Goal: Information Seeking & Learning: Learn about a topic

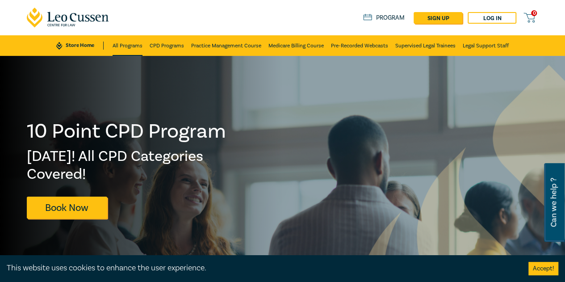
click at [139, 43] on link "All Programs" at bounding box center [128, 45] width 30 height 21
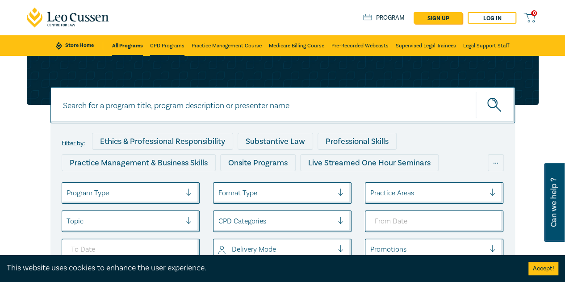
click at [170, 44] on link "CPD Programs" at bounding box center [167, 45] width 34 height 21
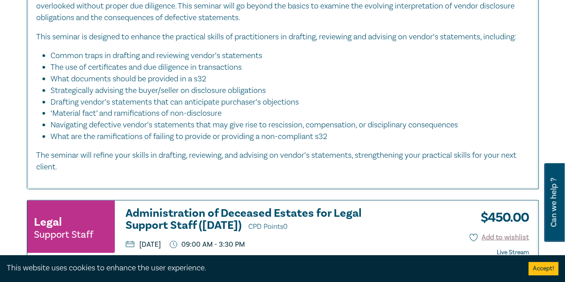
scroll to position [893, 0]
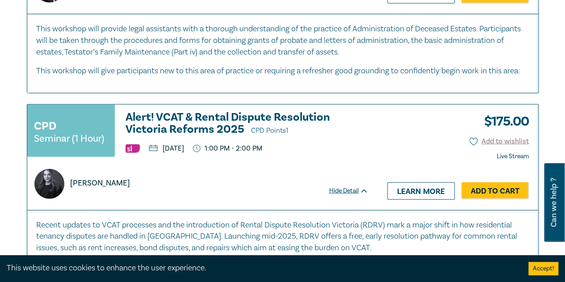
click at [208, 133] on h3 "Alert! VCAT & Rental Dispute Resolution Victoria Reforms 2025 CPD Points 1" at bounding box center [246, 123] width 243 height 25
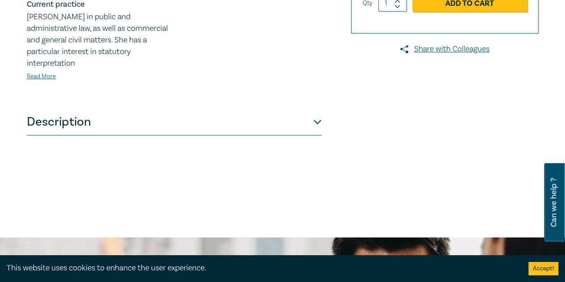
scroll to position [357, 0]
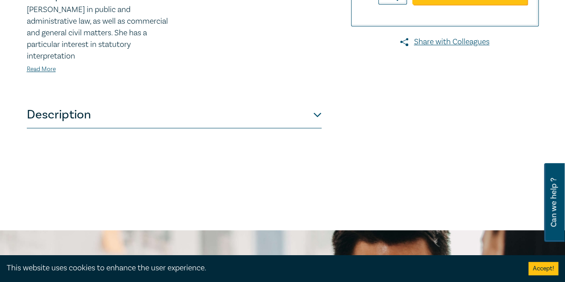
click at [196, 123] on button "Description" at bounding box center [174, 114] width 295 height 27
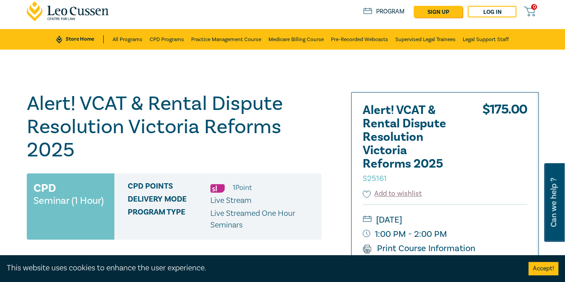
scroll to position [0, 0]
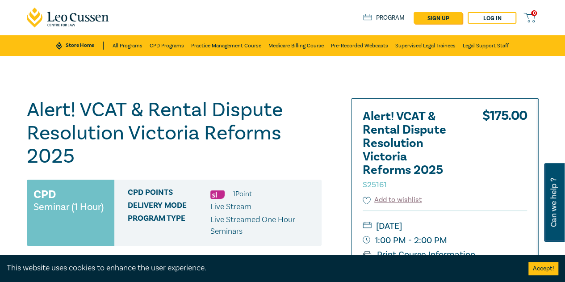
click at [79, 42] on link "Store Home" at bounding box center [79, 46] width 47 height 8
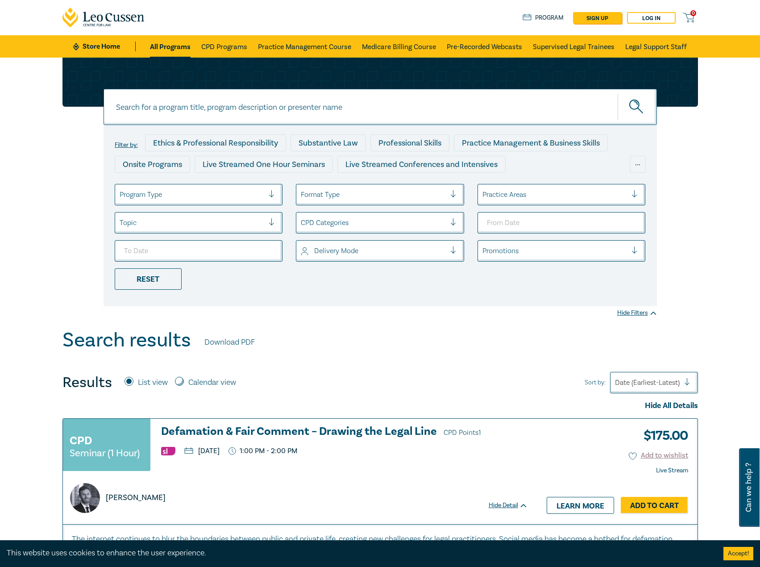
click at [104, 44] on link "Store Home" at bounding box center [104, 47] width 62 height 10
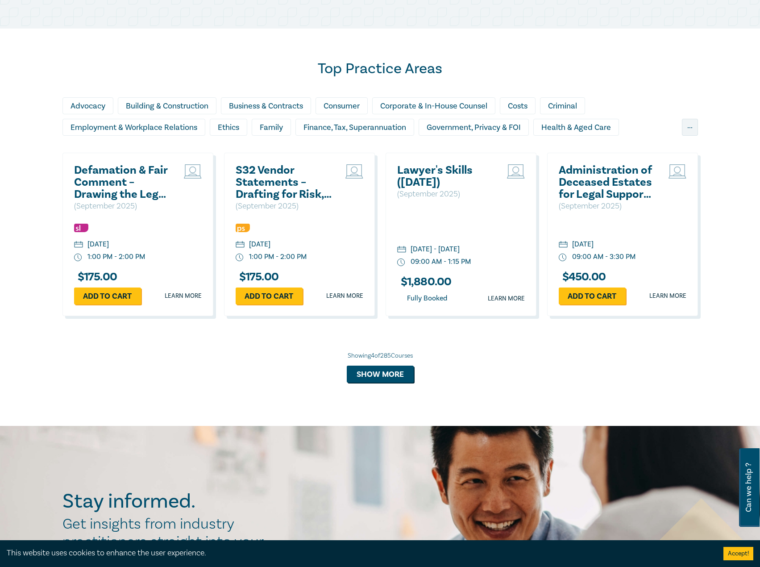
scroll to position [536, 0]
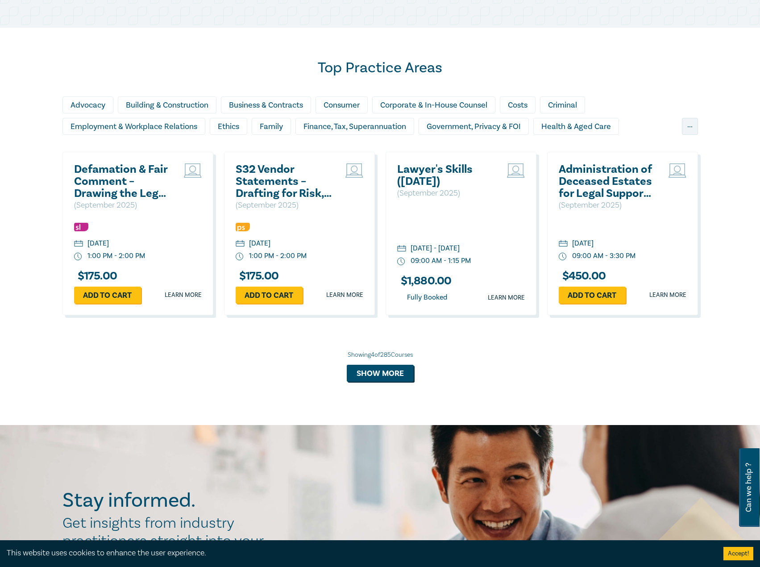
click at [283, 184] on h2 "S32 Vendor Statements – Drafting for Risk, Clarity & Compliance" at bounding box center [284, 181] width 96 height 36
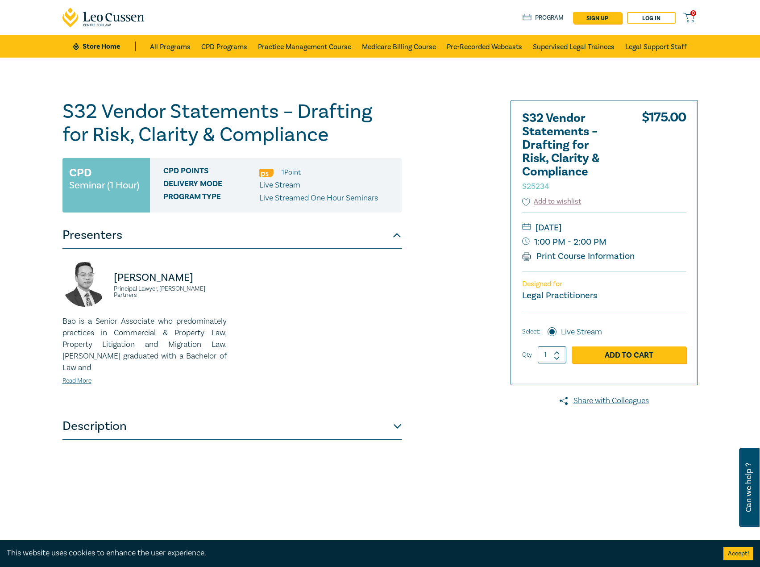
click at [205, 420] on button "Description" at bounding box center [232, 426] width 339 height 27
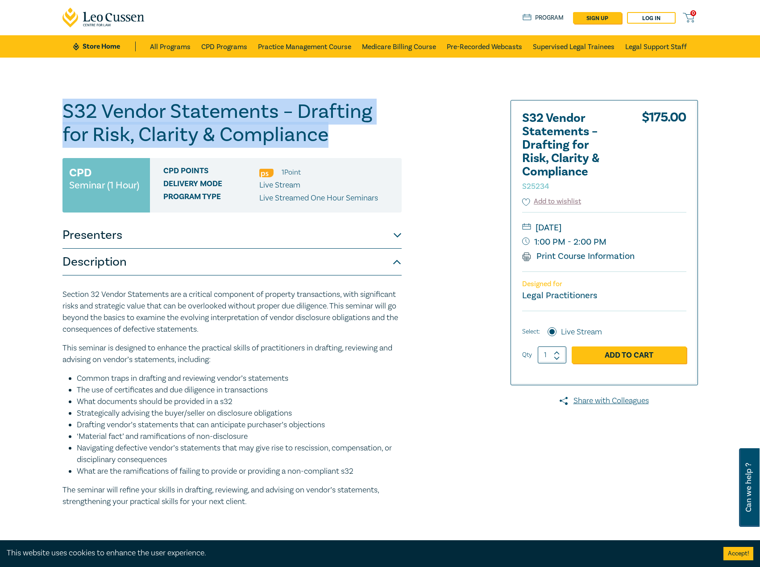
drag, startPoint x: 325, startPoint y: 134, endPoint x: 38, endPoint y: 112, distance: 287.5
click at [38, 112] on div "S32 Vendor Statements – Drafting for Risk, Clarity & Compliance S25234 CPD Semi…" at bounding box center [380, 323] width 760 height 531
copy h1 "S32 Vendor Statements – Drafting for Risk, Clarity & Compliance"
drag, startPoint x: 240, startPoint y: 238, endPoint x: 208, endPoint y: 237, distance: 32.2
click at [240, 238] on button "Presenters" at bounding box center [232, 235] width 339 height 27
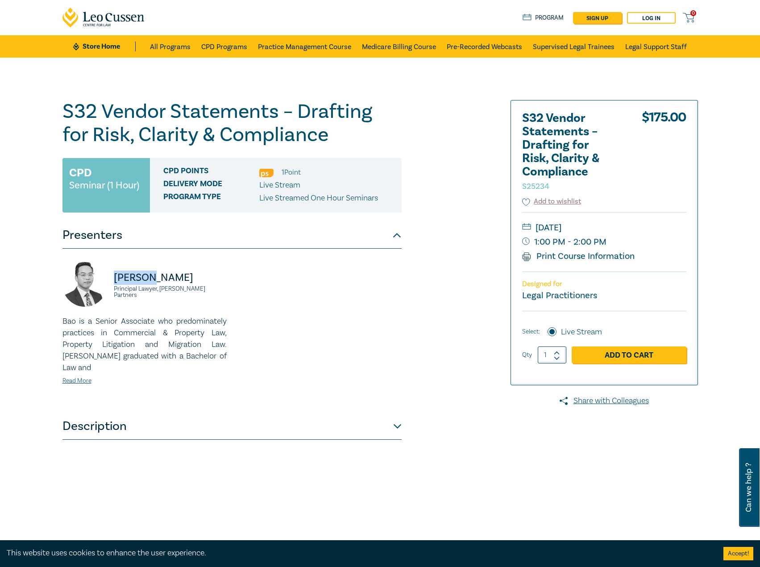
drag, startPoint x: 174, startPoint y: 280, endPoint x: 135, endPoint y: 278, distance: 39.3
click at [112, 278] on div "Bao Ngo Principal Lawyer, Aitken Partners" at bounding box center [145, 289] width 164 height 54
copy p "[PERSON_NAME]"
drag, startPoint x: 219, startPoint y: 292, endPoint x: 108, endPoint y: 296, distance: 111.3
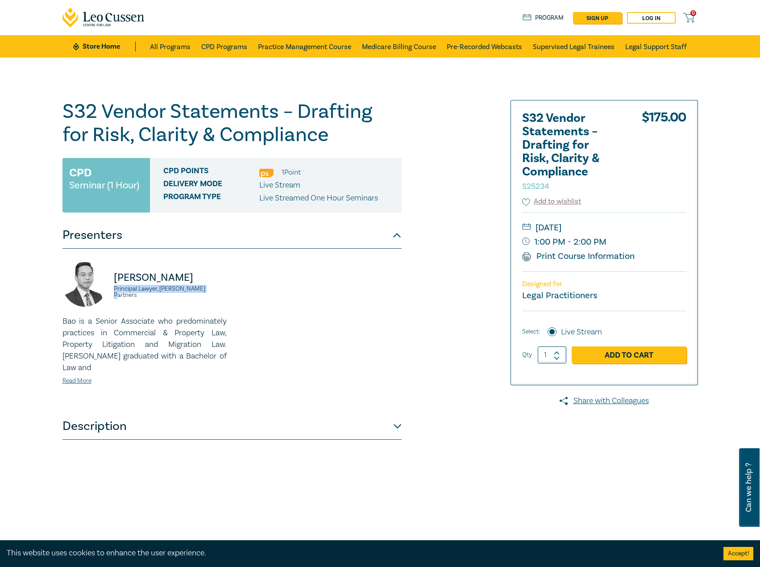
click at [108, 296] on div "Bao Ngo Principal Lawyer, Aitken Partners" at bounding box center [145, 289] width 164 height 54
copy small "Principal Lawyer, Aitken Partners"
click at [73, 377] on link "Read More" at bounding box center [77, 381] width 29 height 8
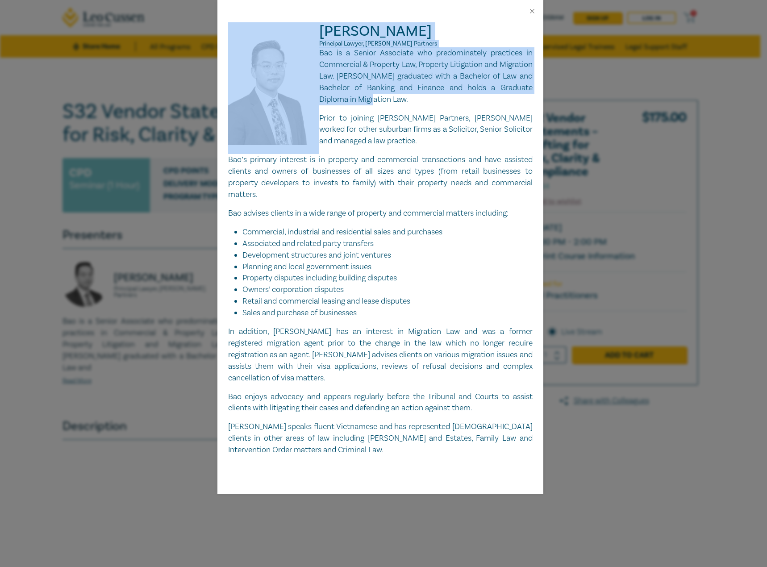
drag, startPoint x: 416, startPoint y: 99, endPoint x: 336, endPoint y: 56, distance: 91.3
click at [318, 53] on div "Bao Ngo Principal Lawyer, Aitken Partners Bao is a Senior Associate who predomi…" at bounding box center [380, 239] width 305 height 434
copy div "Bao Ngo Principal Lawyer, Aitken Partners Bao is a Senior Associate who predomi…"
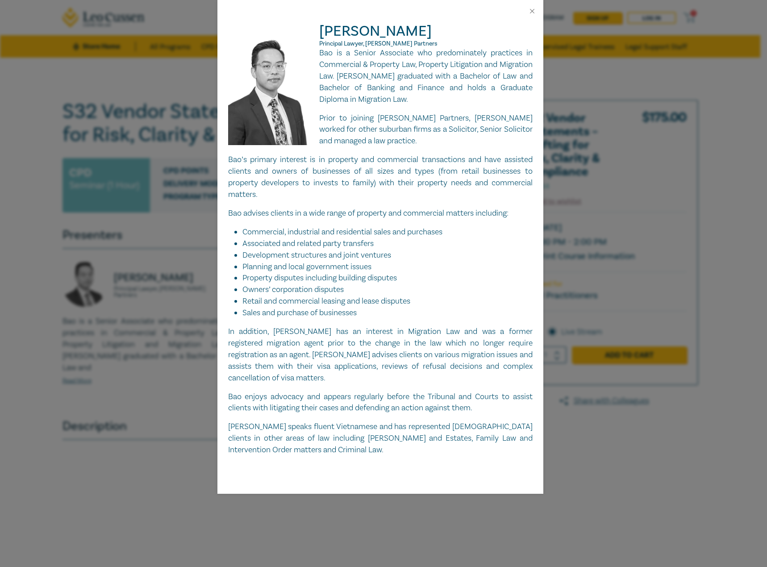
click at [409, 140] on p "Prior to joining Aitken Partners, Bao worked for other suburban firms as a Soli…" at bounding box center [380, 130] width 305 height 35
drag, startPoint x: 533, startPoint y: 9, endPoint x: 498, endPoint y: 0, distance: 36.5
click at [533, 9] on button "Close" at bounding box center [532, 11] width 8 height 8
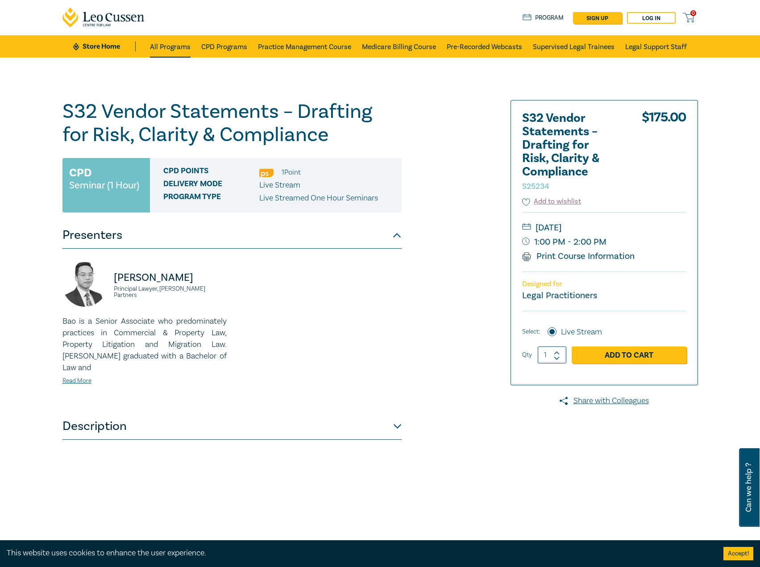
click at [154, 43] on link "All Programs" at bounding box center [170, 46] width 41 height 22
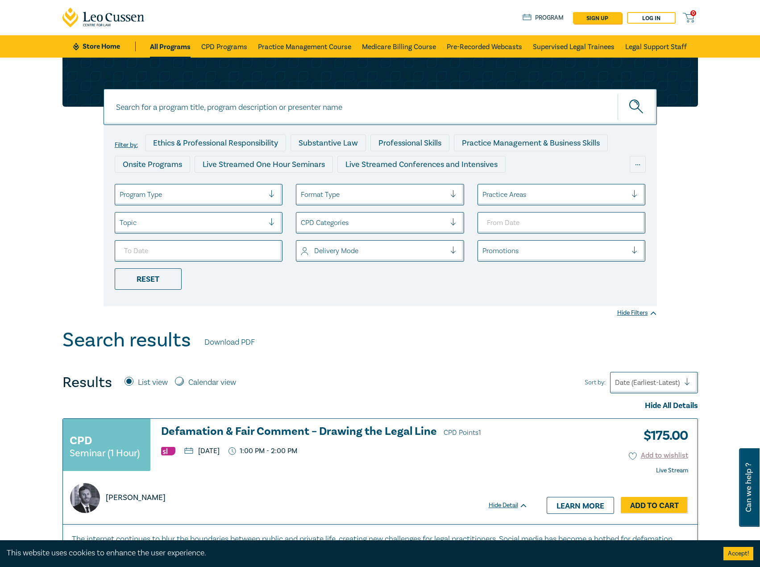
click at [260, 426] on h3 "Defamation & Fair Comment – Drawing the Legal Line CPD Points 1" at bounding box center [344, 432] width 367 height 13
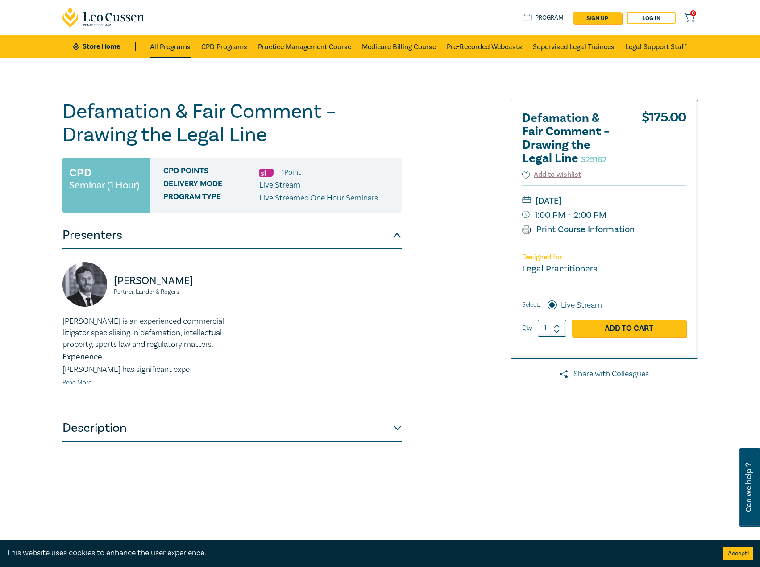
click at [162, 50] on link "All Programs" at bounding box center [170, 46] width 41 height 22
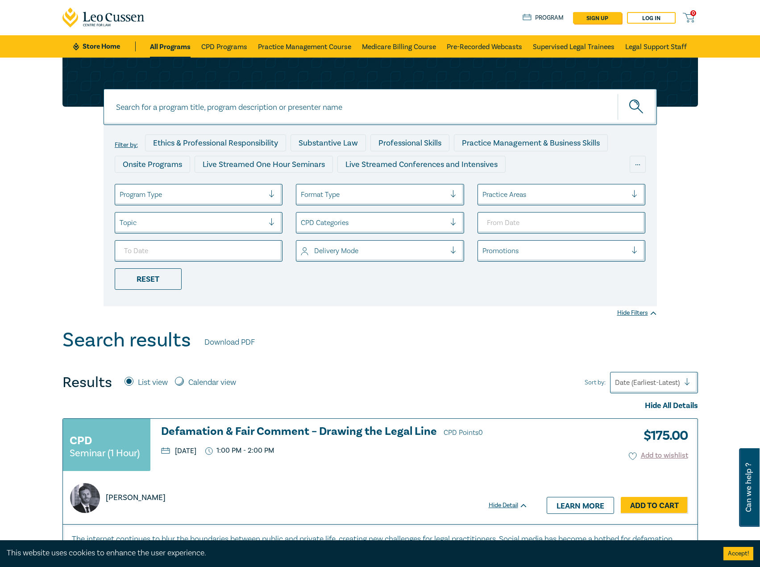
click at [117, 45] on link "Store Home" at bounding box center [104, 47] width 62 height 10
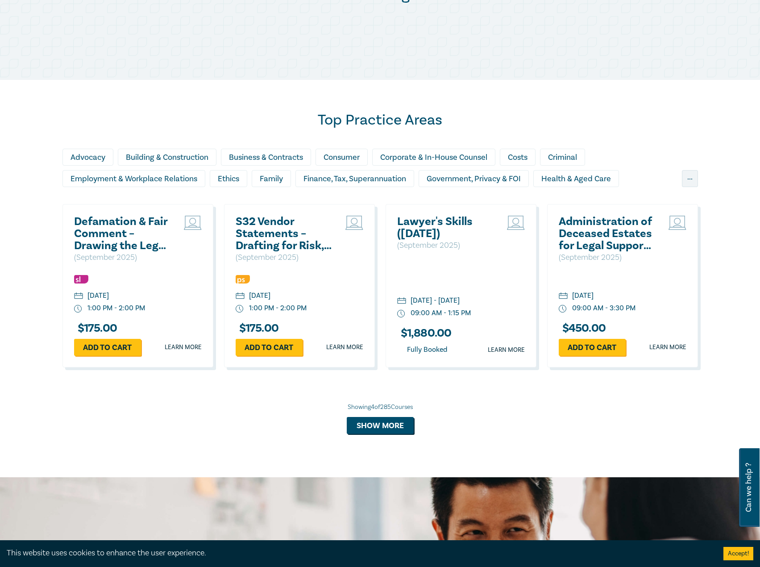
scroll to position [625, 0]
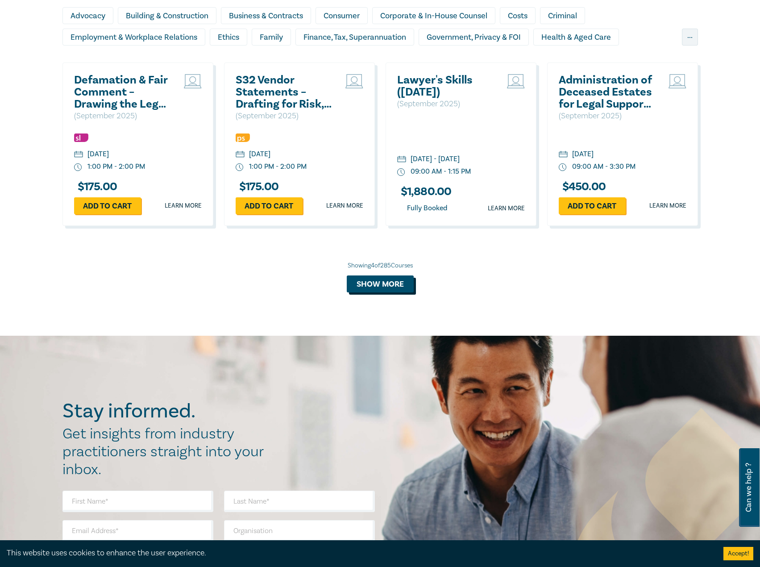
click at [408, 290] on button "Show more" at bounding box center [380, 284] width 67 height 17
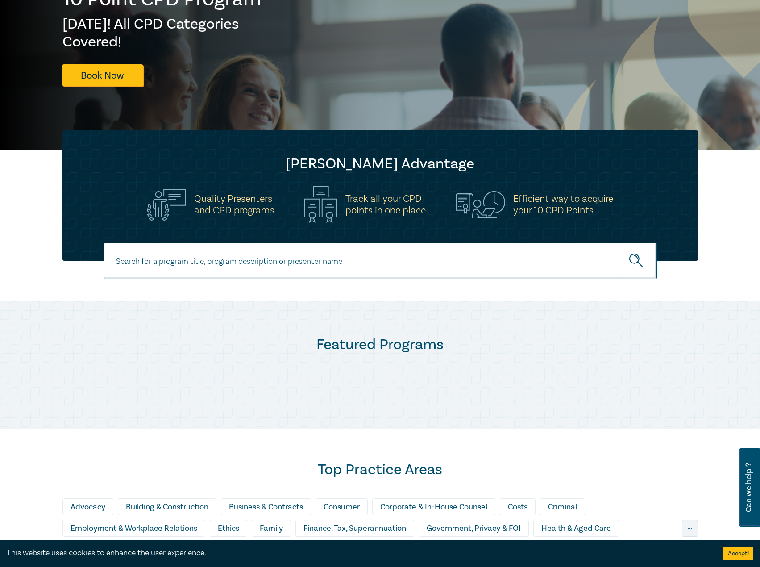
scroll to position [0, 0]
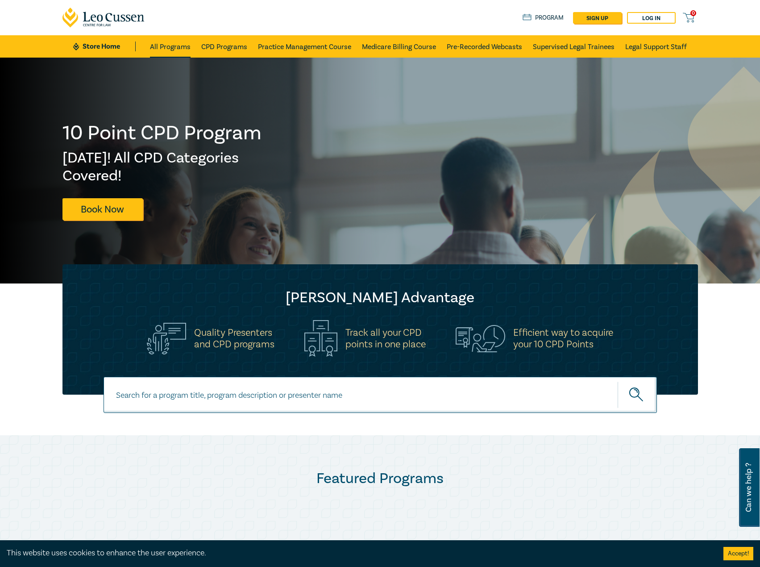
click at [167, 45] on link "All Programs" at bounding box center [170, 46] width 41 height 22
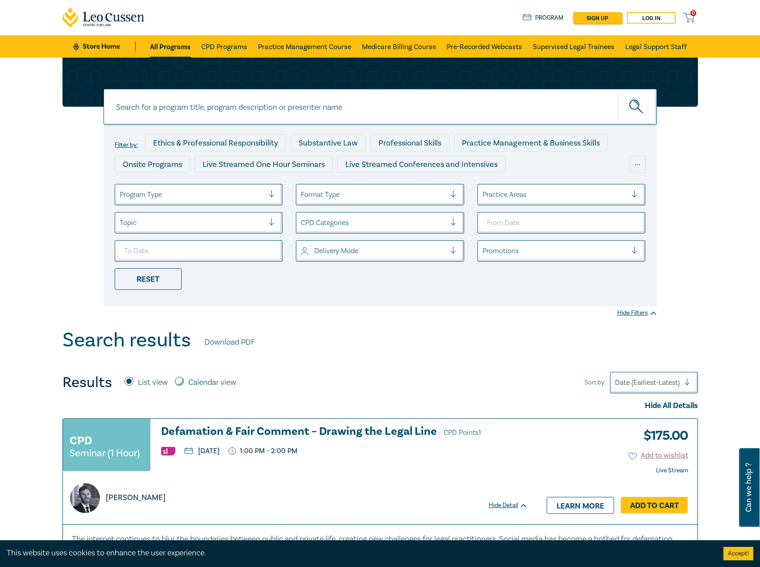
click at [95, 42] on link "Store Home" at bounding box center [104, 47] width 62 height 10
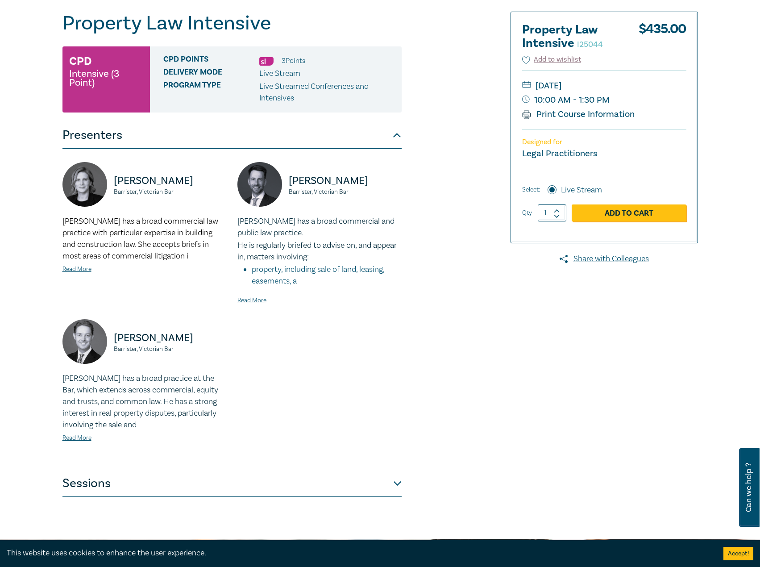
scroll to position [223, 0]
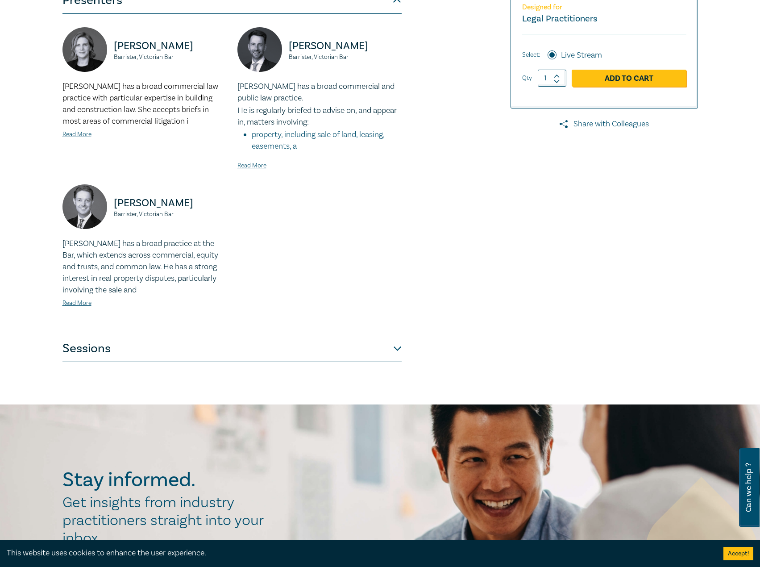
click at [203, 358] on button "Sessions" at bounding box center [232, 348] width 339 height 27
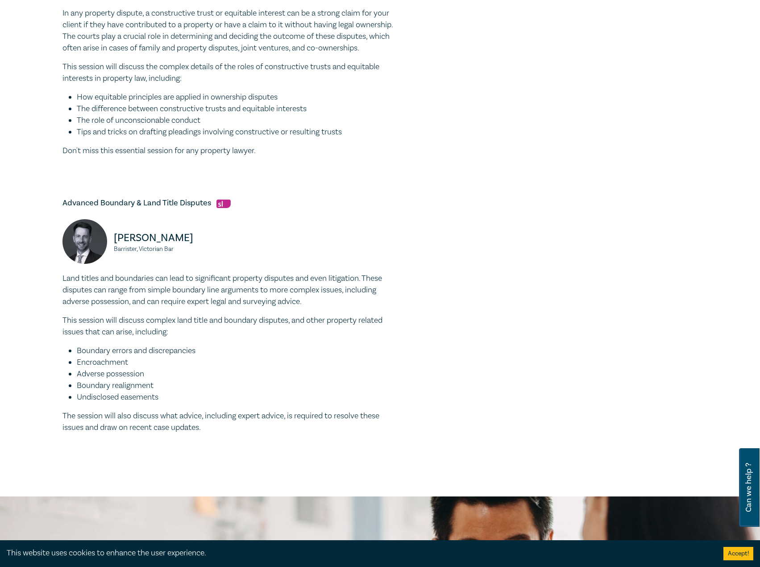
scroll to position [580, 0]
